Goal: Find specific page/section: Find specific page/section

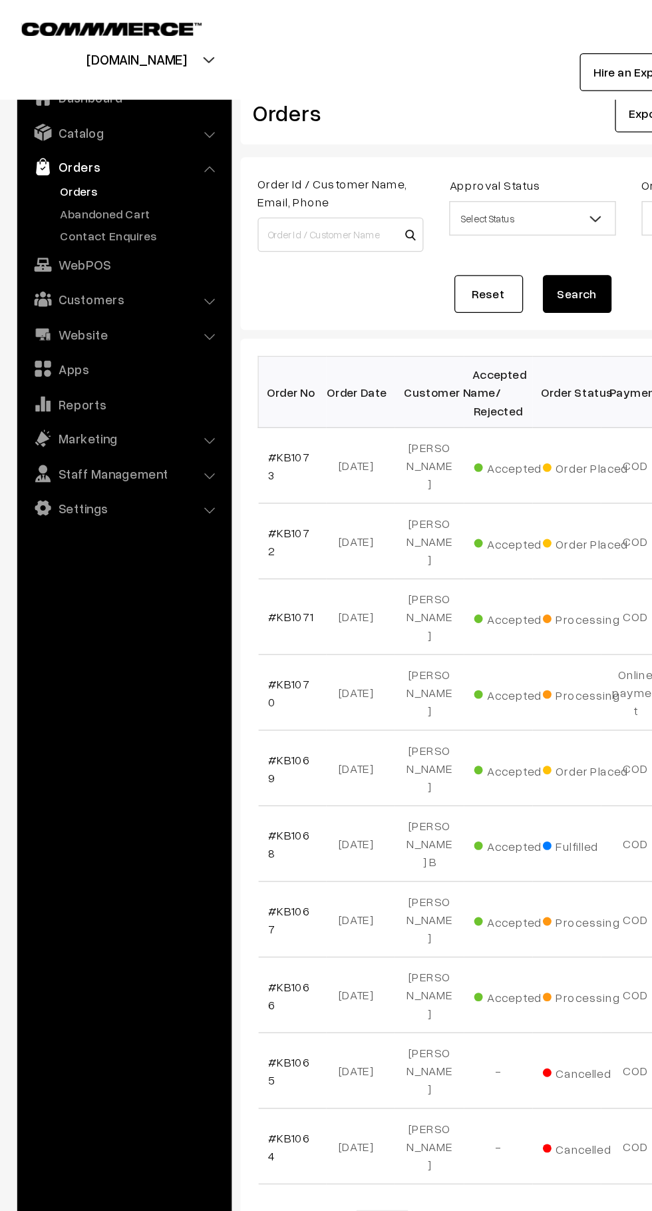
click at [116, 166] on link "Abandoned Cart" at bounding box center [109, 165] width 132 height 14
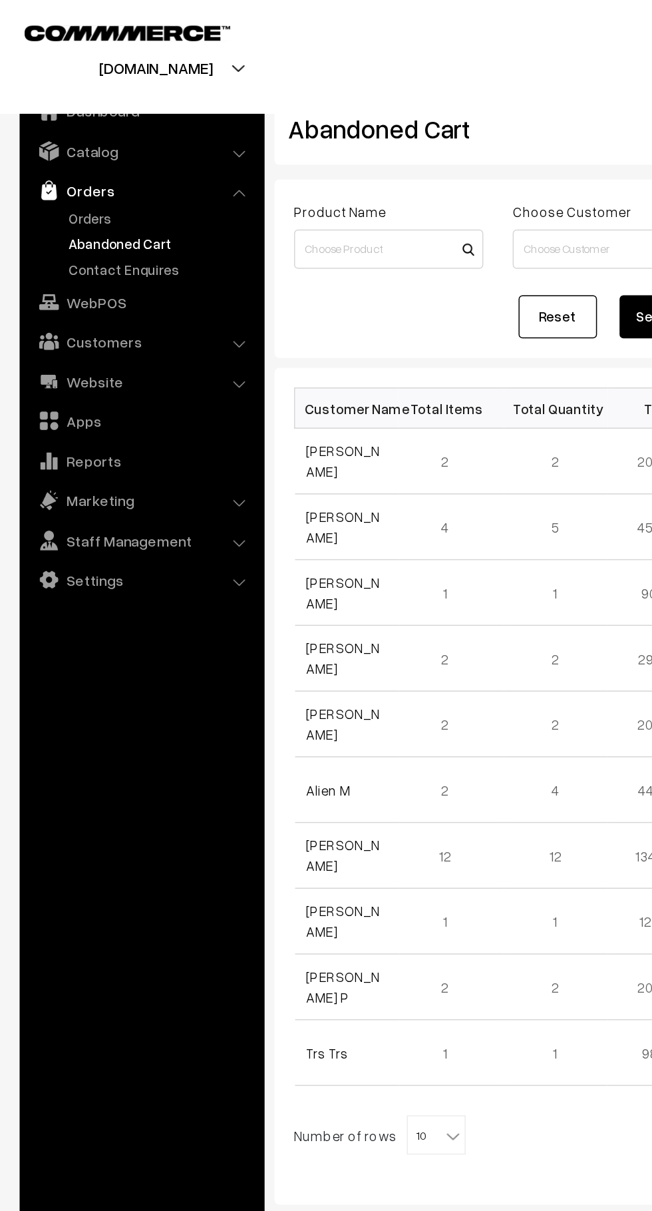
click at [124, 230] on link "Customers" at bounding box center [96, 232] width 158 height 24
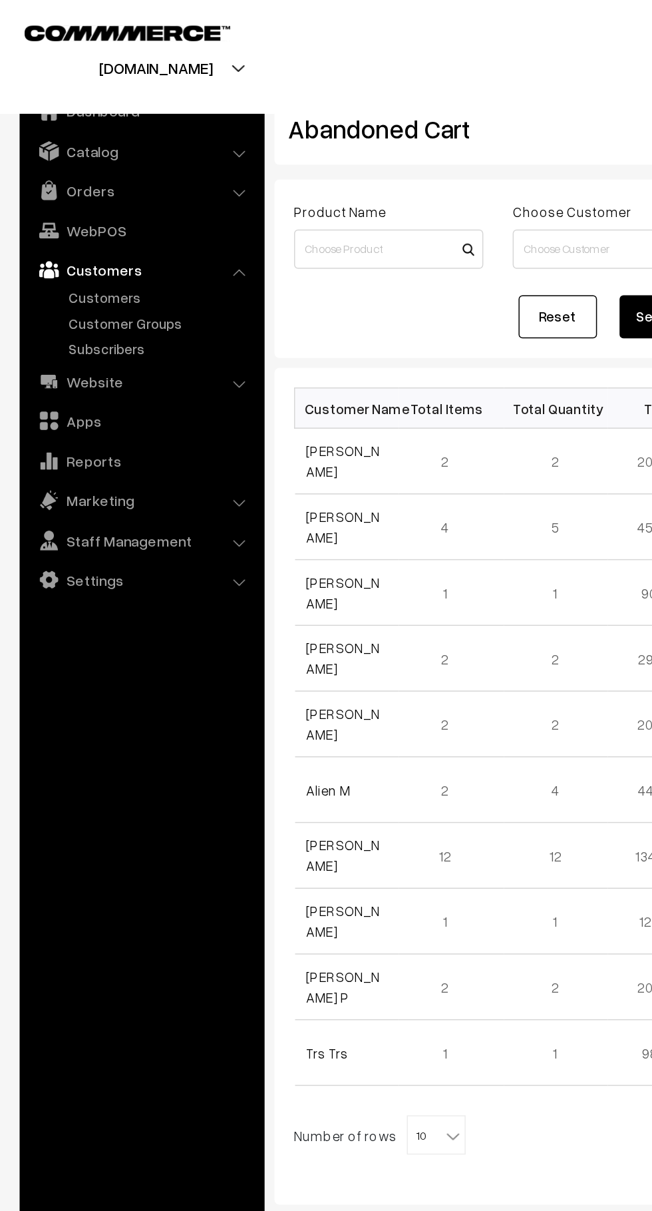
click at [99, 204] on link "Customers" at bounding box center [109, 202] width 132 height 14
